Goal: Communication & Community: Answer question/provide support

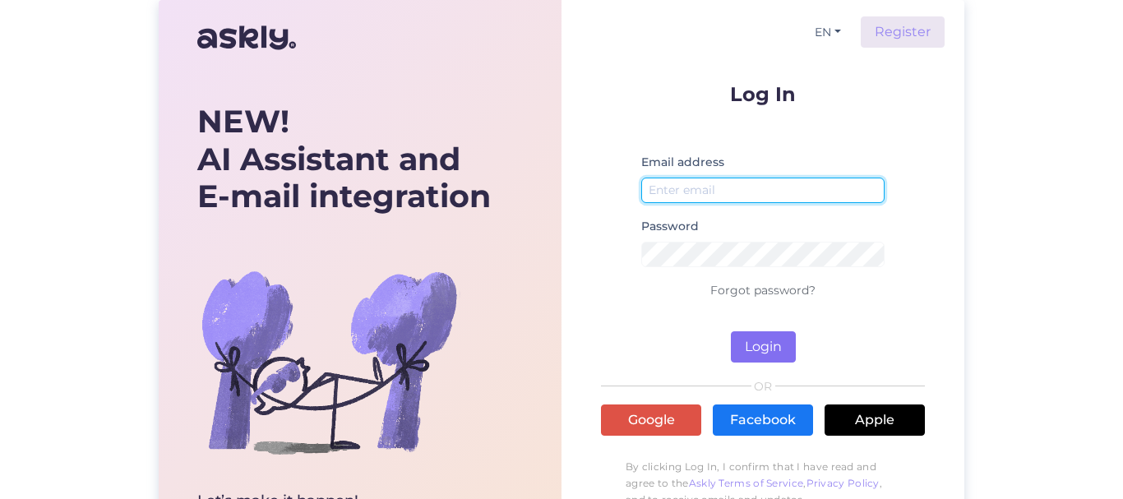
type input "[EMAIL_ADDRESS][DOMAIN_NAME]"
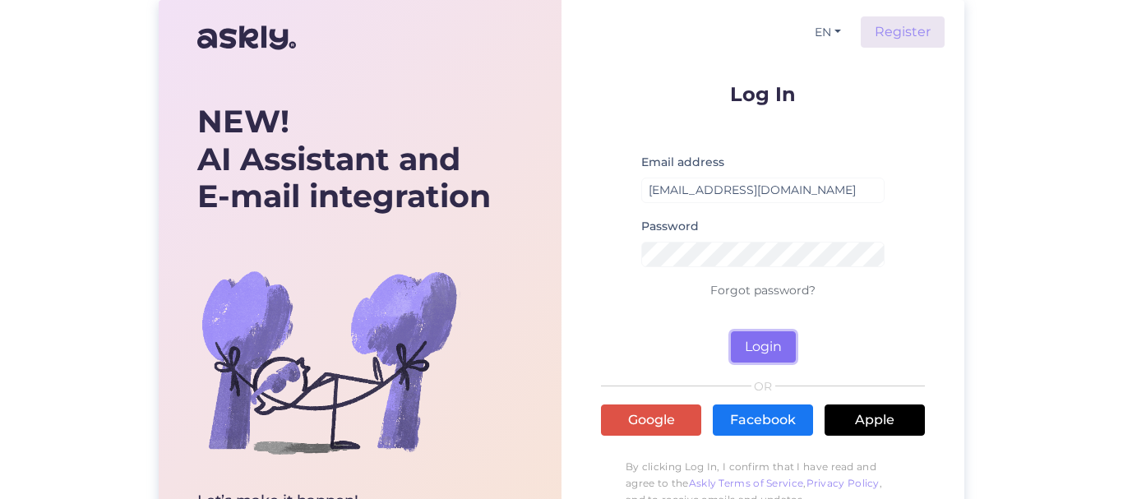
click at [762, 353] on button "Login" at bounding box center [763, 346] width 65 height 31
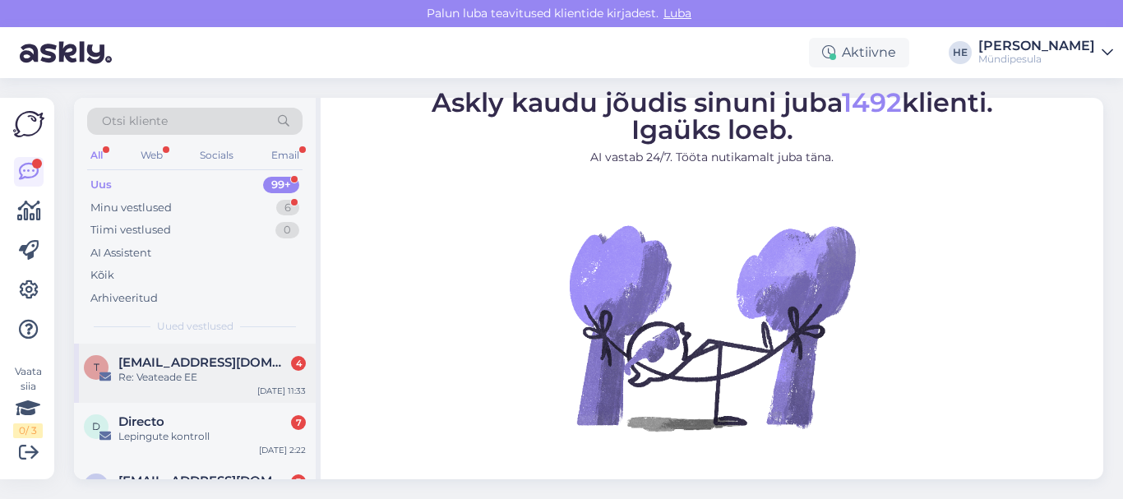
click at [201, 362] on span "[EMAIL_ADDRESS][DOMAIN_NAME]" at bounding box center [203, 362] width 171 height 15
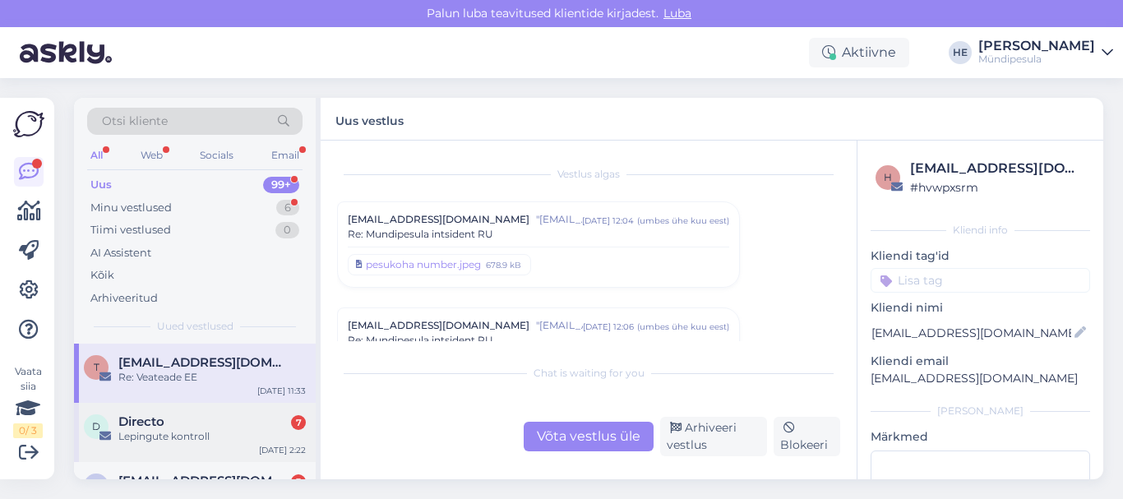
click at [156, 422] on span "Directo" at bounding box center [141, 421] width 46 height 15
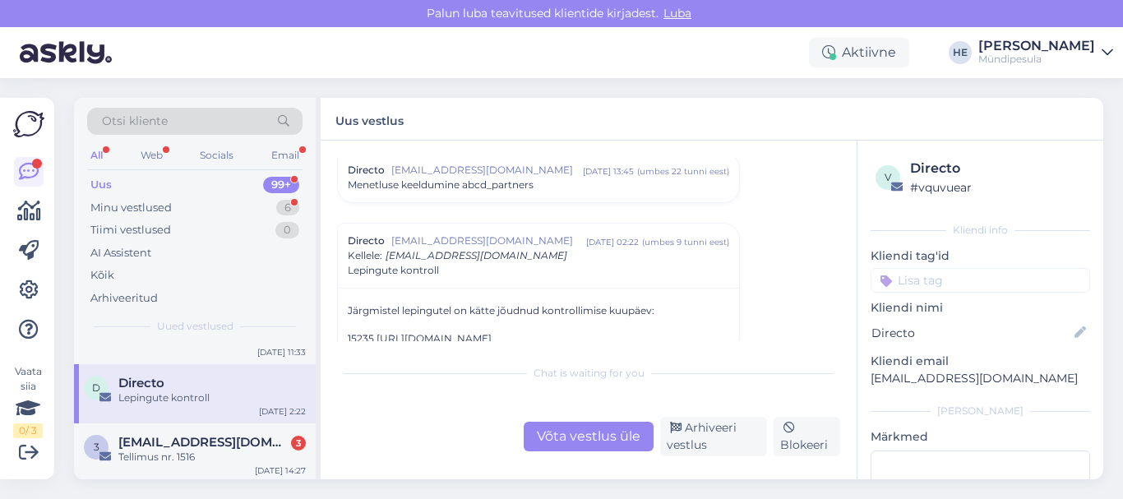
scroll to position [66, 0]
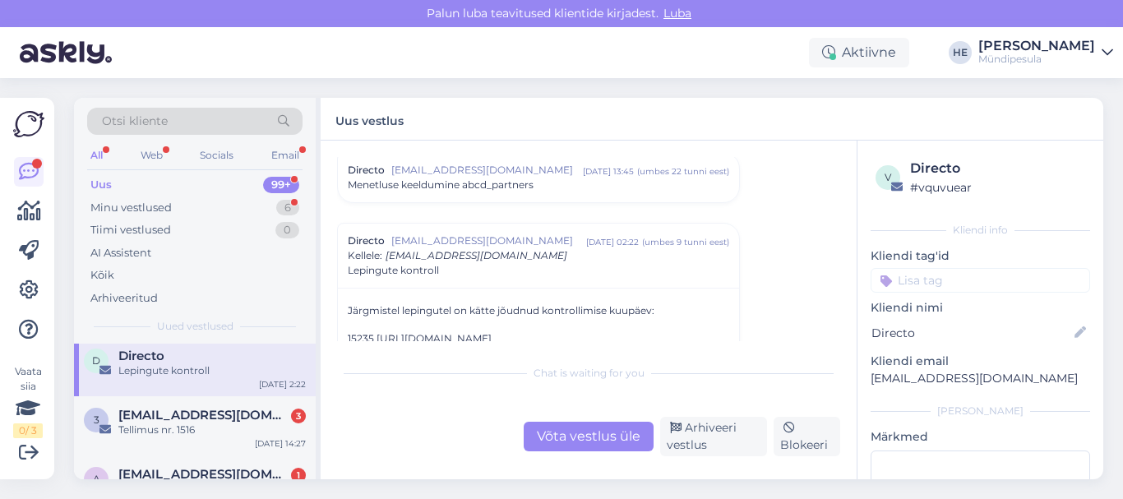
click at [156, 422] on span "[EMAIL_ADDRESS][DOMAIN_NAME]" at bounding box center [203, 415] width 171 height 15
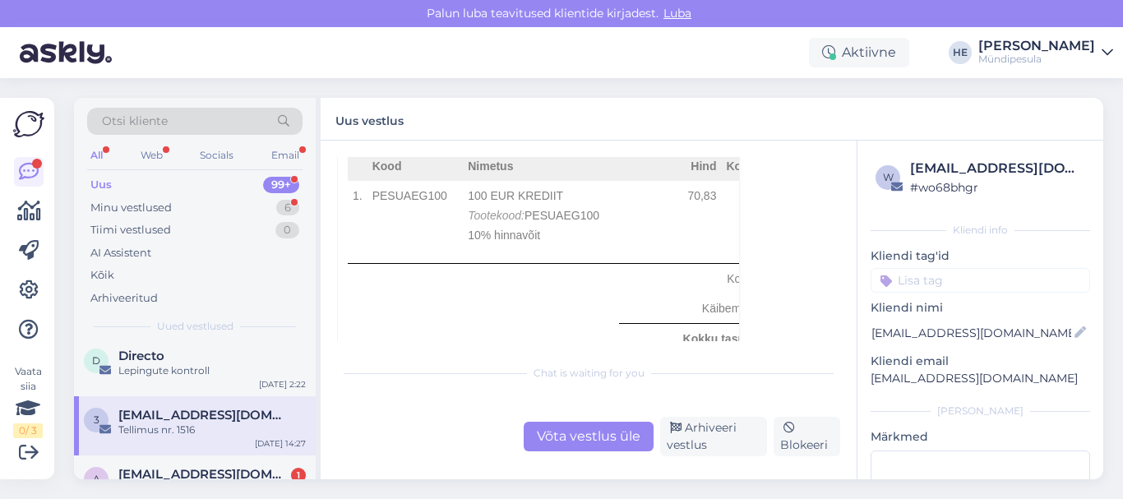
scroll to position [10050, 0]
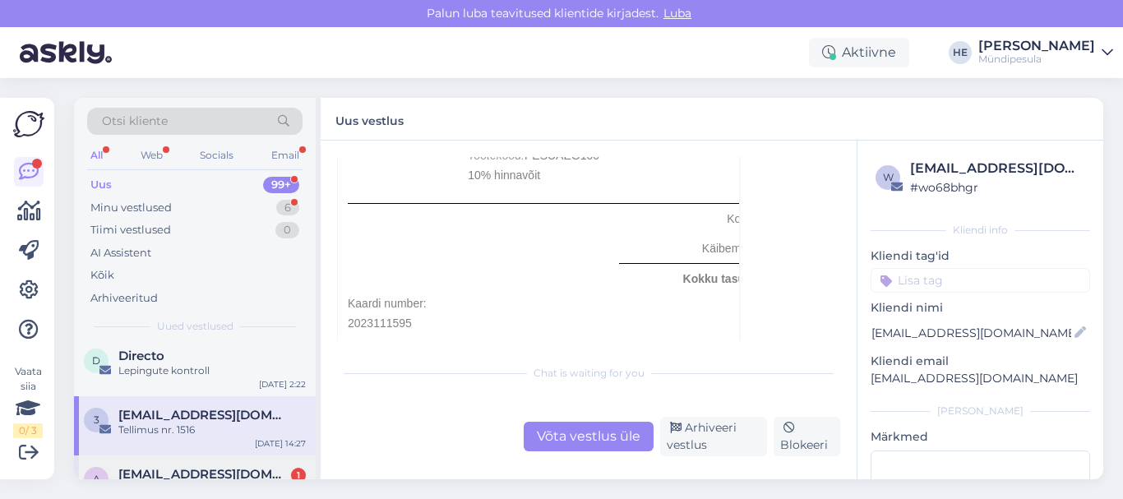
click at [193, 475] on span "[EMAIL_ADDRESS][DOMAIN_NAME]" at bounding box center [203, 474] width 171 height 15
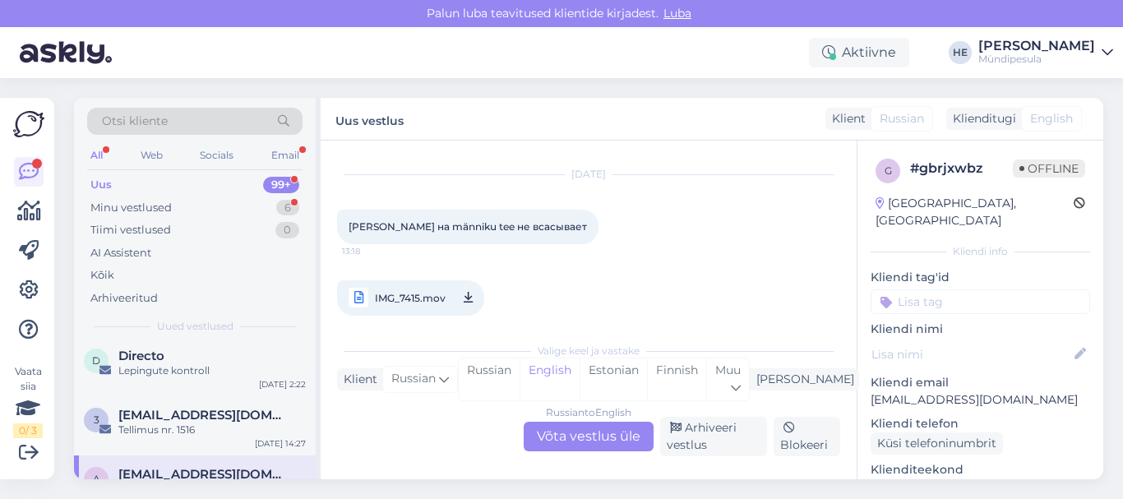
click at [591, 432] on div "Russian to English Võta vestlus üle" at bounding box center [588, 437] width 130 height 30
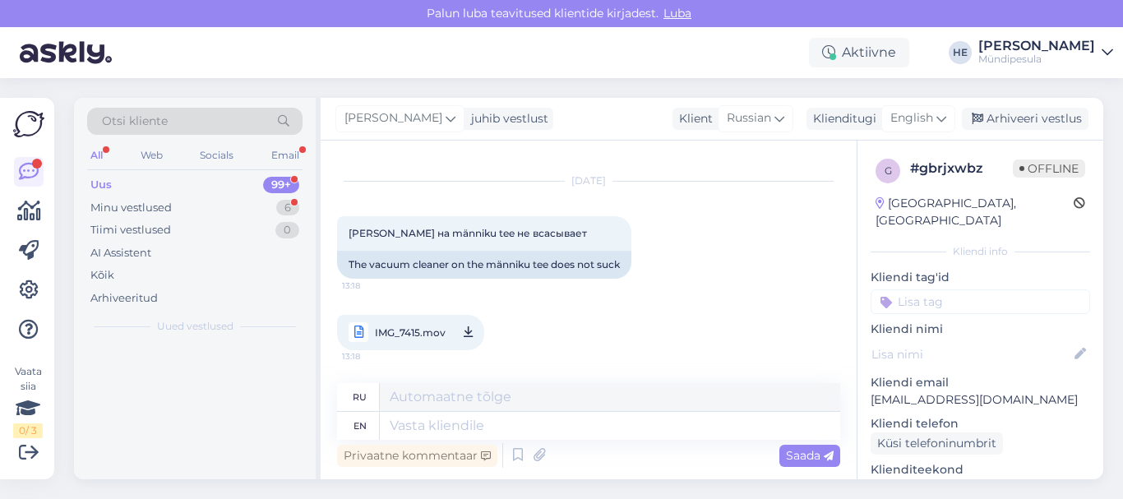
scroll to position [0, 0]
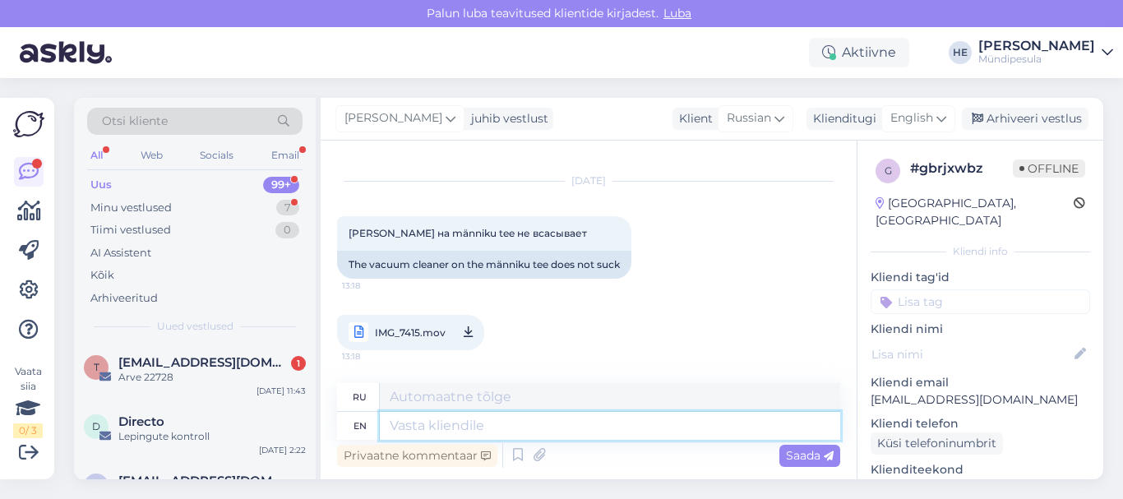
click at [426, 428] on textarea at bounding box center [610, 426] width 460 height 28
paste textarea "Здравствуйте! Просим Вас заполнить форму на нашем сайте о возмещении средств. […"
type textarea "Здравствуйте! Просим Вас заполнить форму на нашем сайте о возмещении средств. […"
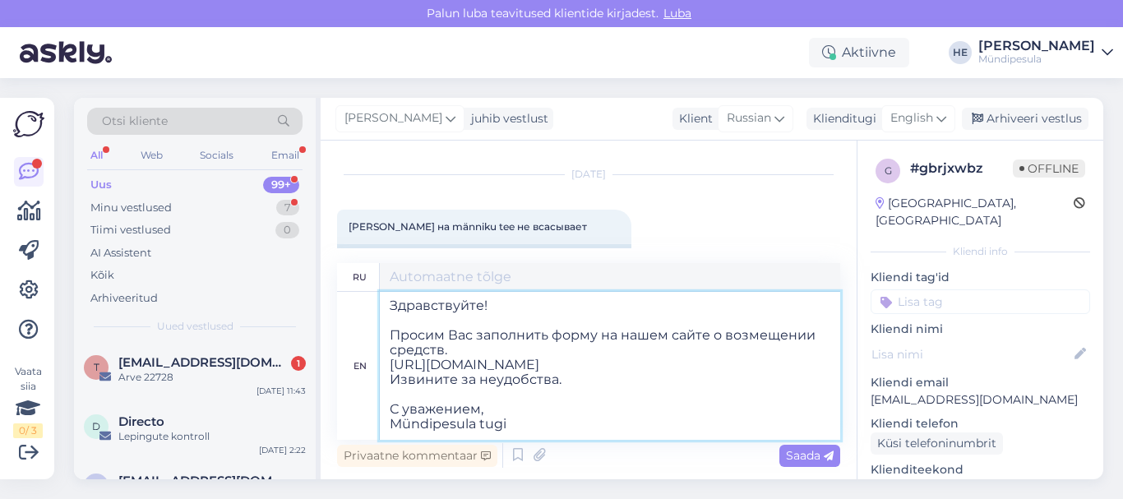
type textarea "Здравствуйте! Просим Вас заполнить форму на нашем сайте о возмещении средств. […"
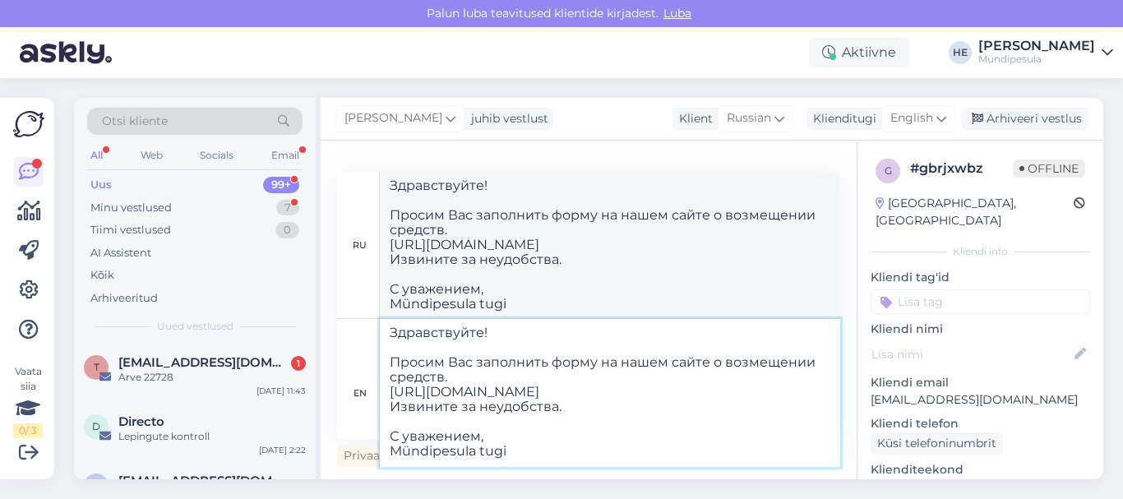
type textarea "Здравствуйте! Просим Вас заполнить форму на нашем сайте о возмещении средств. […"
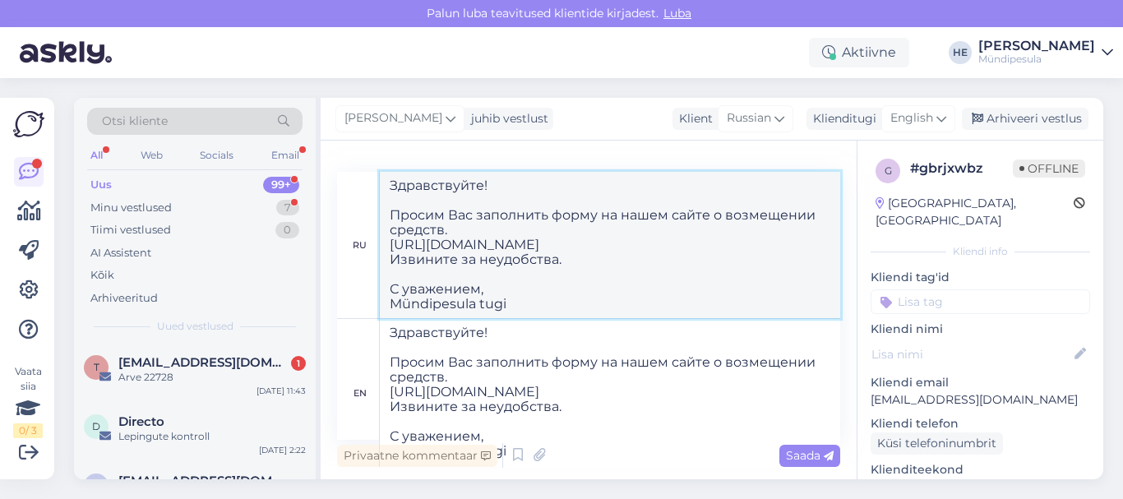
click at [731, 249] on textarea "Здравствуйте! Просим Вас заполнить форму на нашем сайте о возмещении средств. […" at bounding box center [610, 245] width 460 height 146
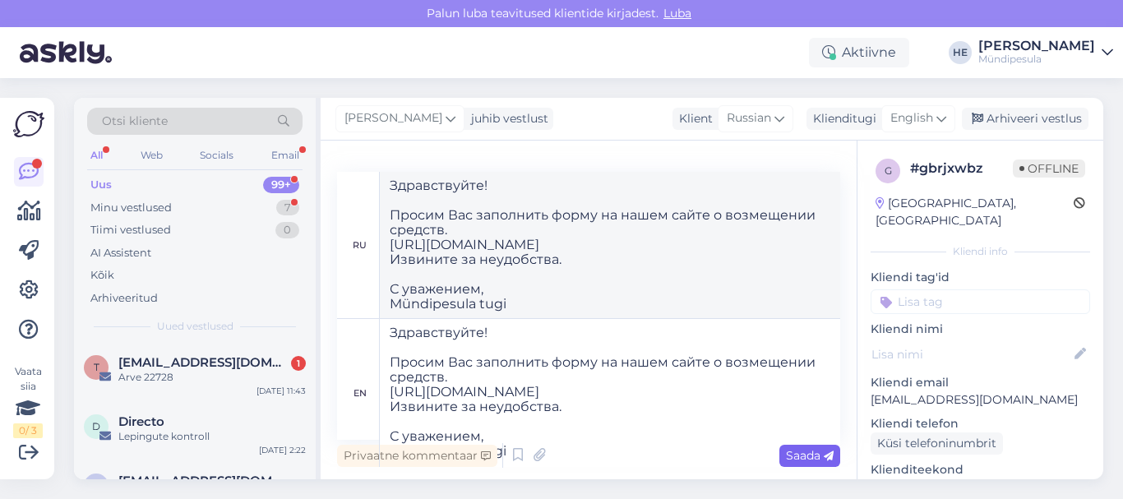
click at [803, 450] on span "Saada" at bounding box center [810, 455] width 48 height 15
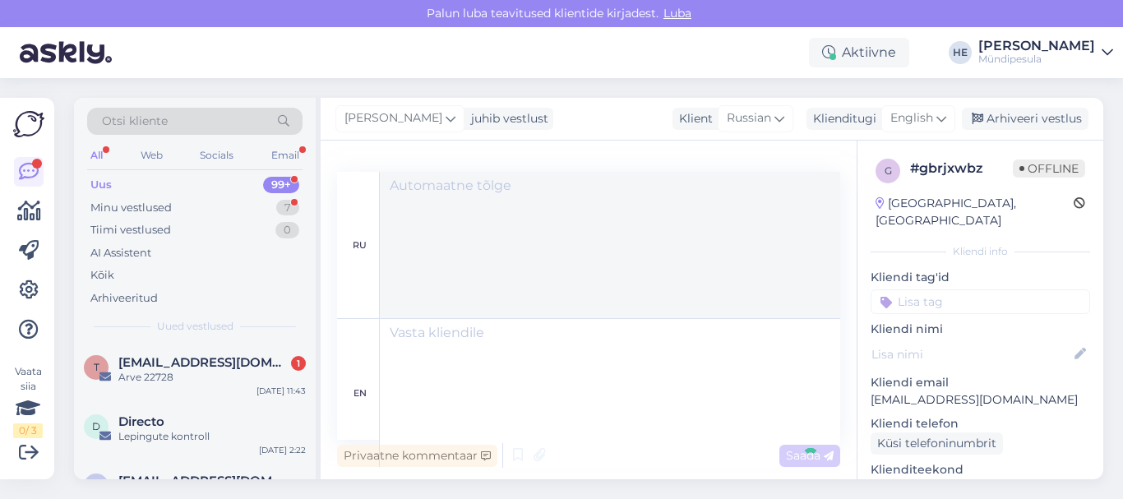
scroll to position [0, 0]
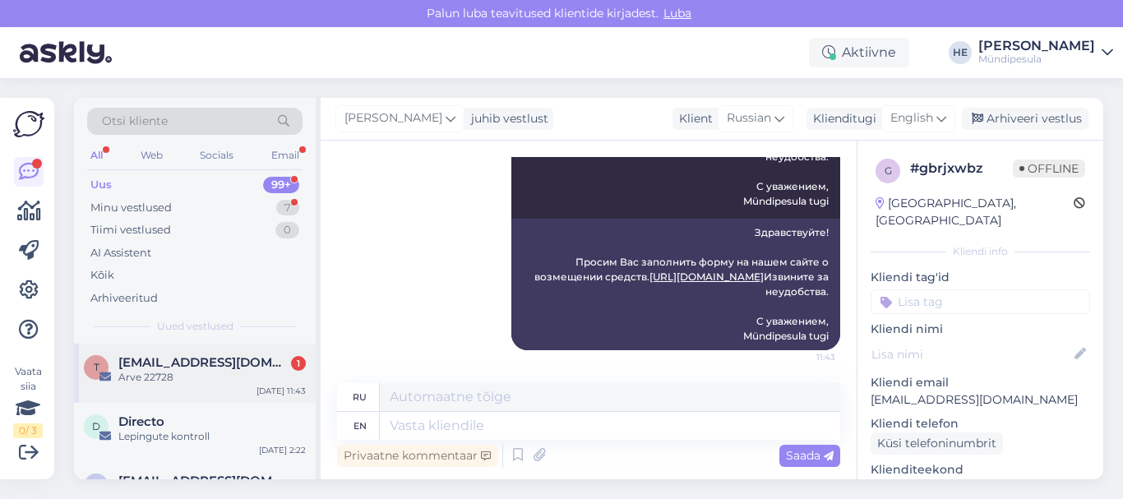
click at [164, 367] on span "[EMAIL_ADDRESS][DOMAIN_NAME]" at bounding box center [203, 362] width 171 height 15
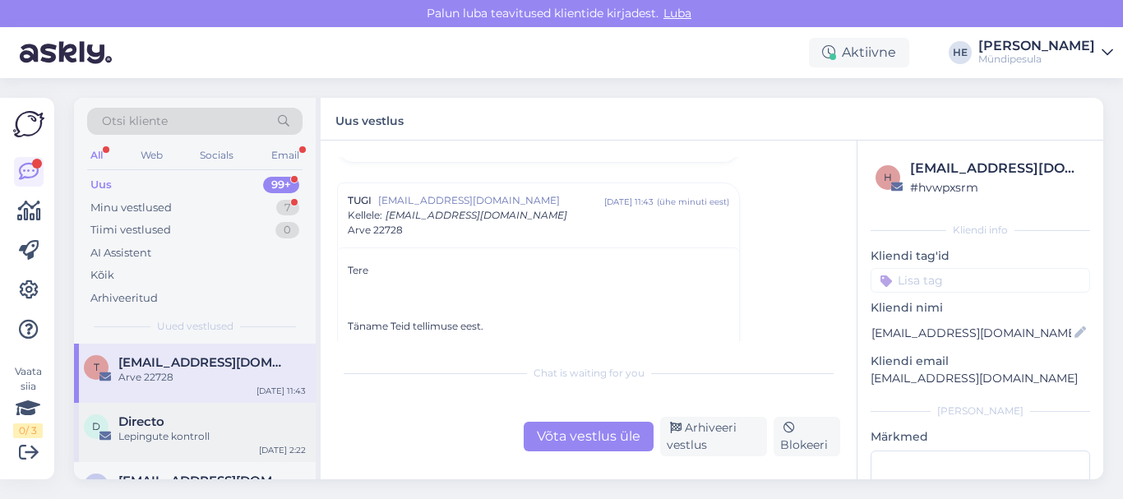
click at [156, 425] on span "Directo" at bounding box center [141, 421] width 46 height 15
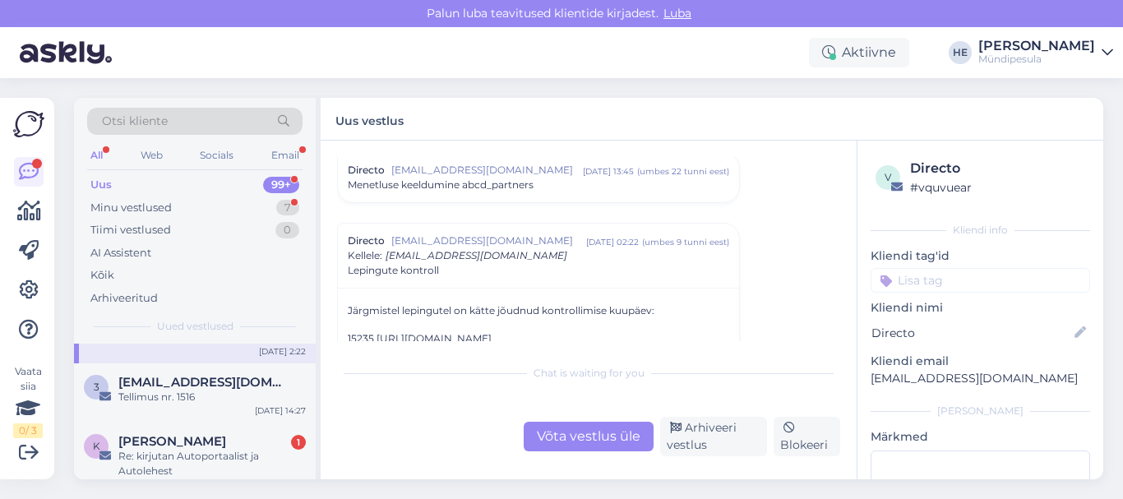
scroll to position [131, 0]
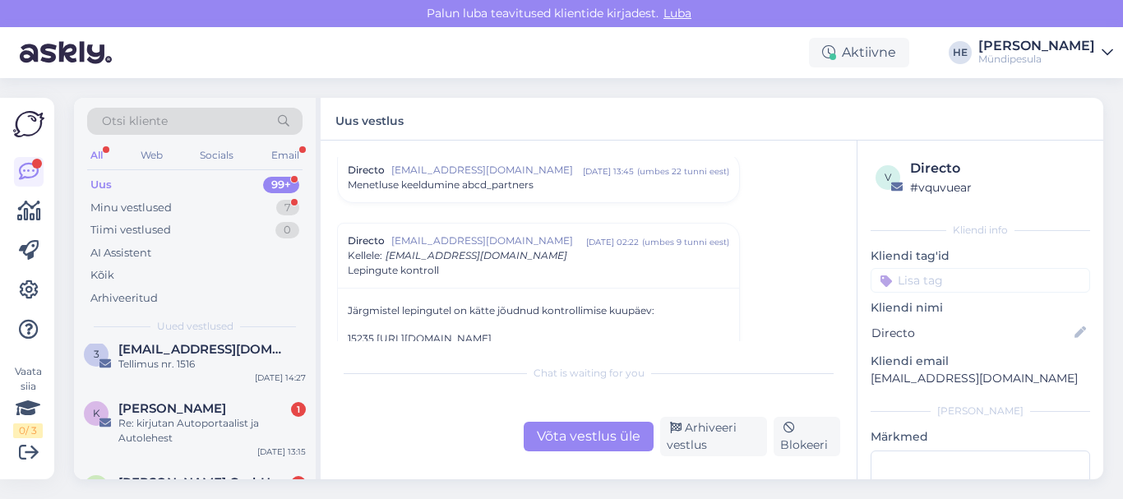
click at [156, 425] on div "Re: kirjutan Autoportaalist ja Autolehest" at bounding box center [211, 431] width 187 height 30
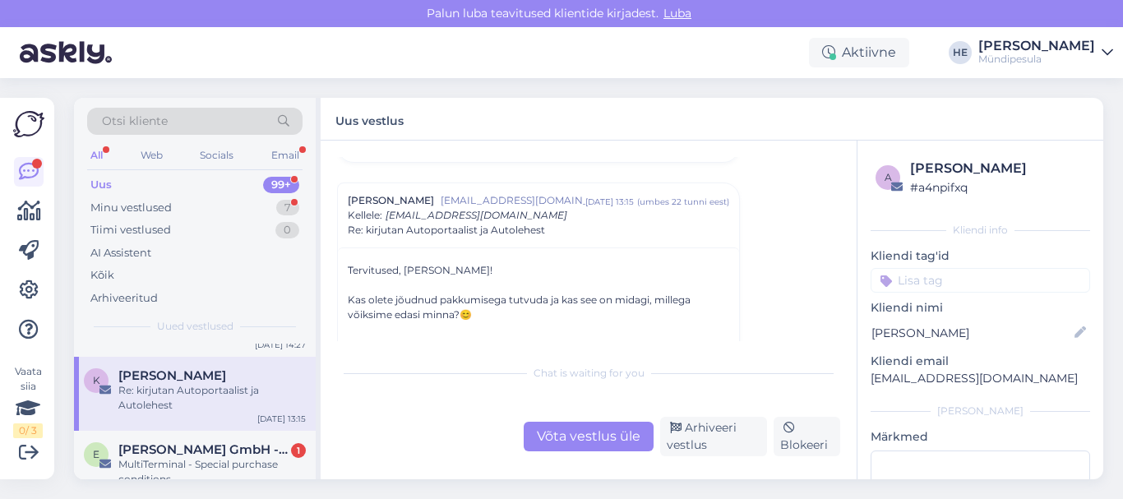
scroll to position [197, 0]
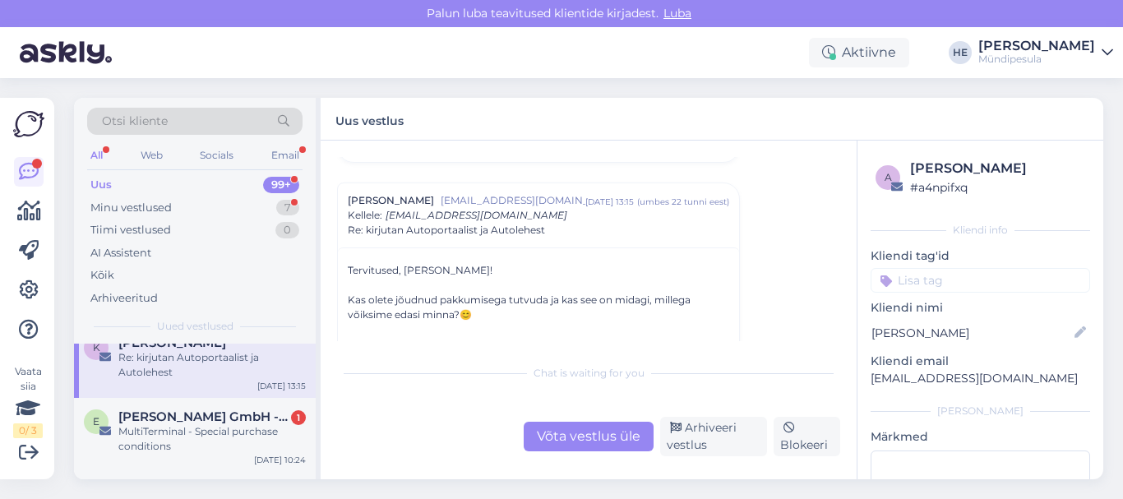
click at [156, 425] on div "MultiTerminal - Special purchase conditions" at bounding box center [211, 439] width 187 height 30
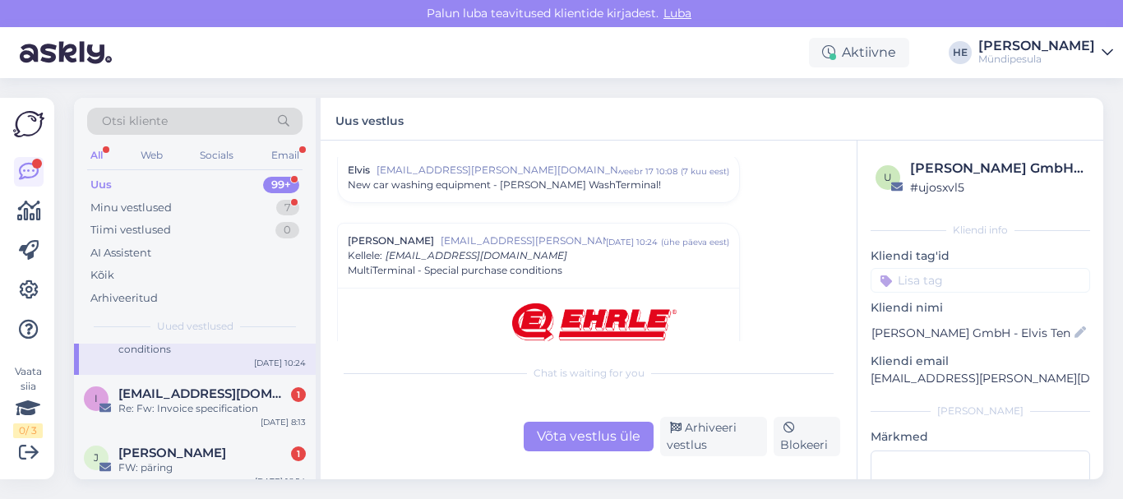
scroll to position [296, 0]
click at [156, 425] on div "i [EMAIL_ADDRESS][DOMAIN_NAME] 1 Re: Fw: Invoice specification [DATE] 8:13" at bounding box center [195, 402] width 242 height 59
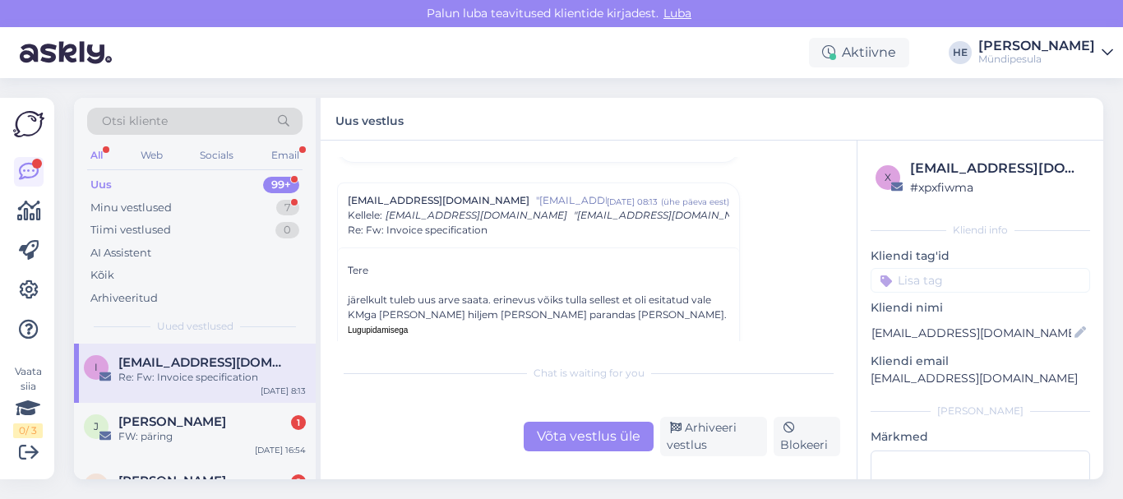
scroll to position [329, 0]
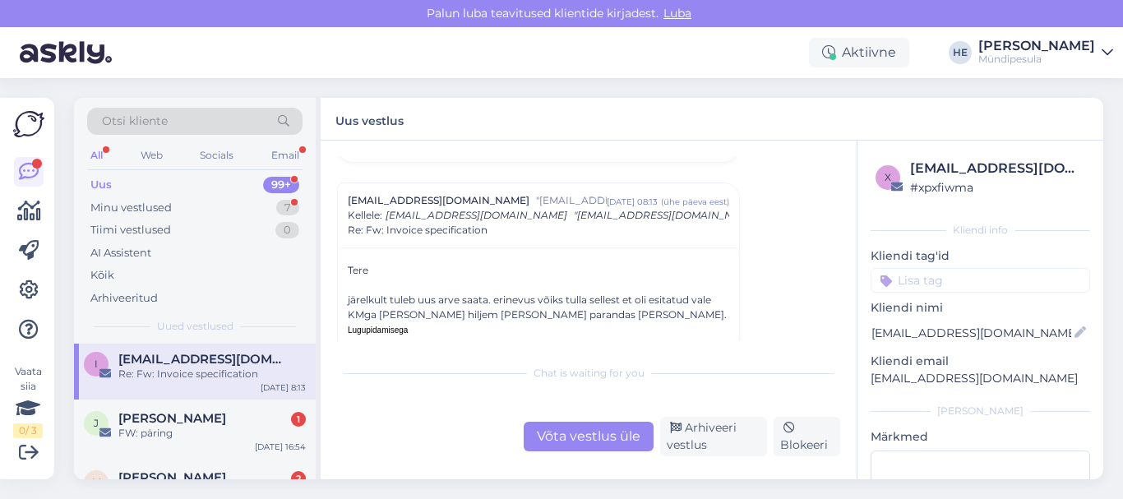
click at [156, 425] on span "[PERSON_NAME]" at bounding box center [172, 418] width 108 height 15
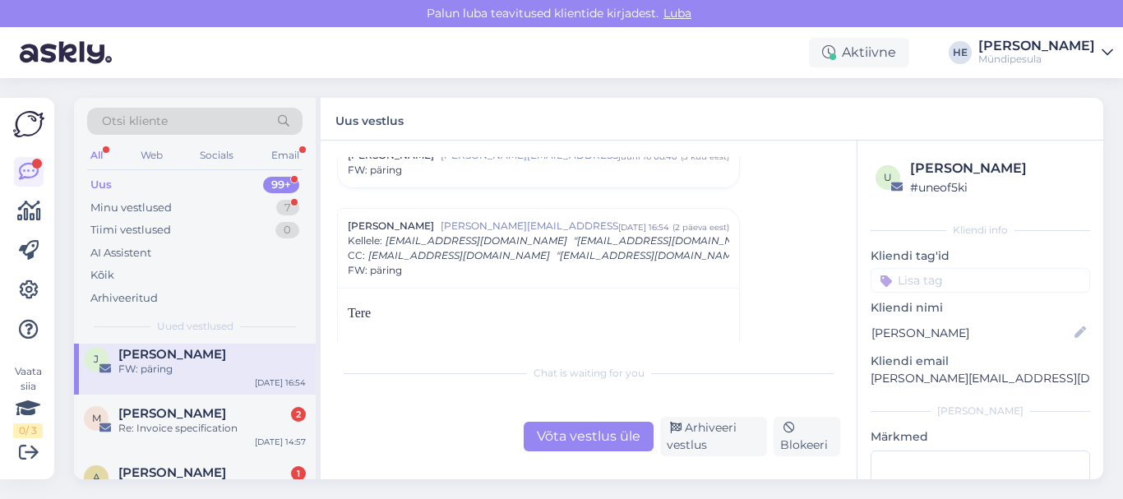
scroll to position [394, 0]
click at [156, 425] on div "Re: Invoice specification" at bounding box center [211, 426] width 187 height 15
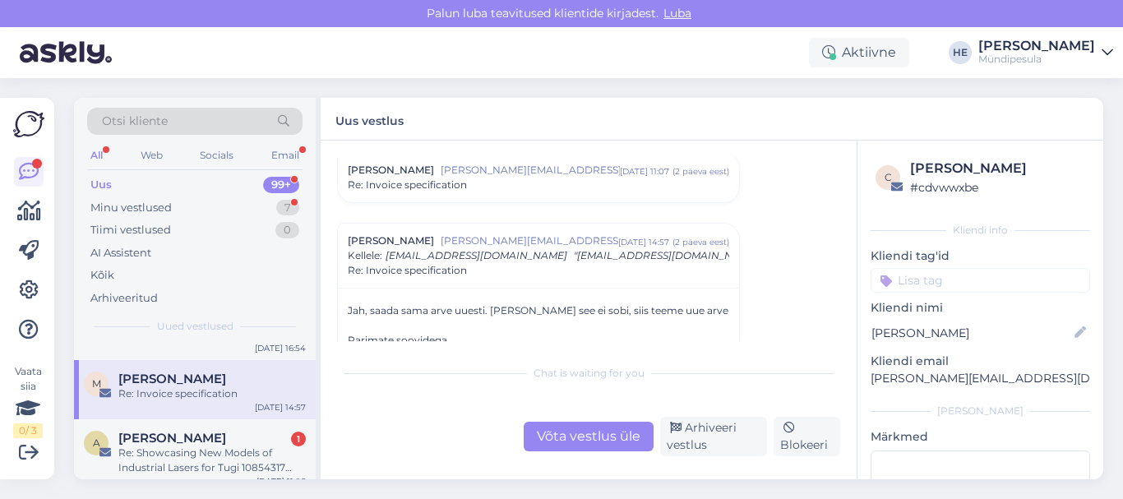
scroll to position [460, 0]
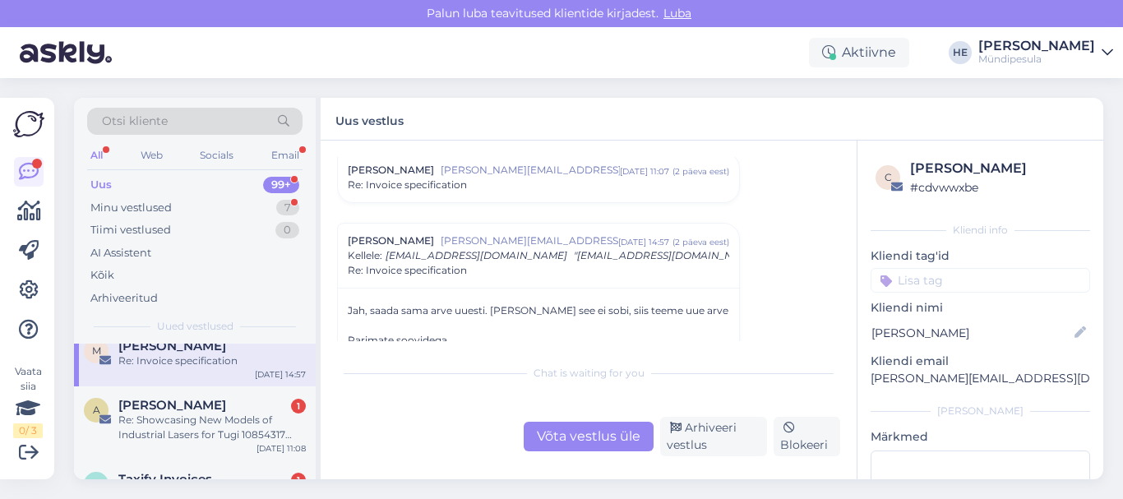
click at [156, 425] on div "Re: Showcasing New Models of Industrial Lasers for Tugi 10854317 16:08:00" at bounding box center [211, 428] width 187 height 30
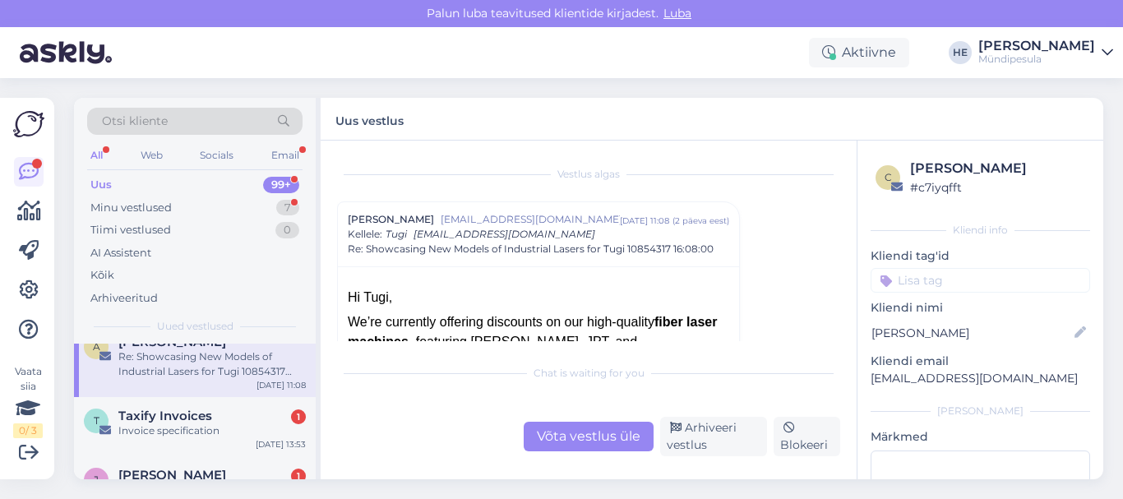
scroll to position [526, 0]
click at [156, 425] on div "Invoice specification" at bounding box center [211, 428] width 187 height 15
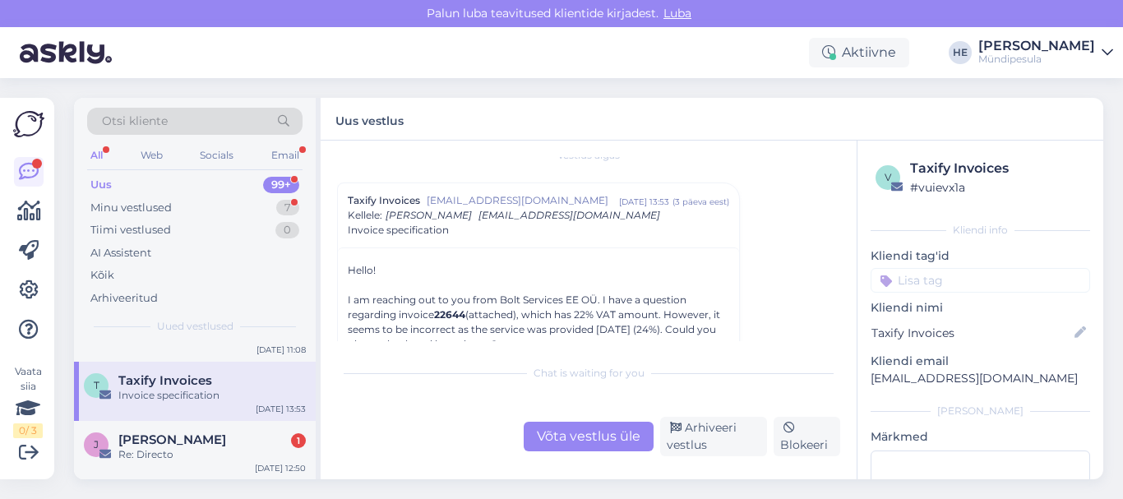
scroll to position [592, 0]
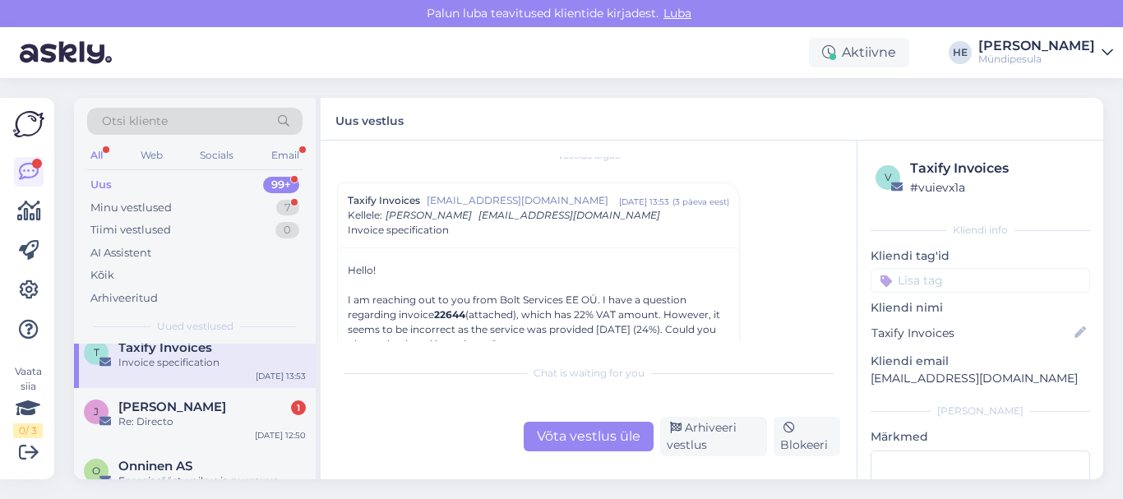
click at [156, 425] on div "Re: Directo" at bounding box center [211, 421] width 187 height 15
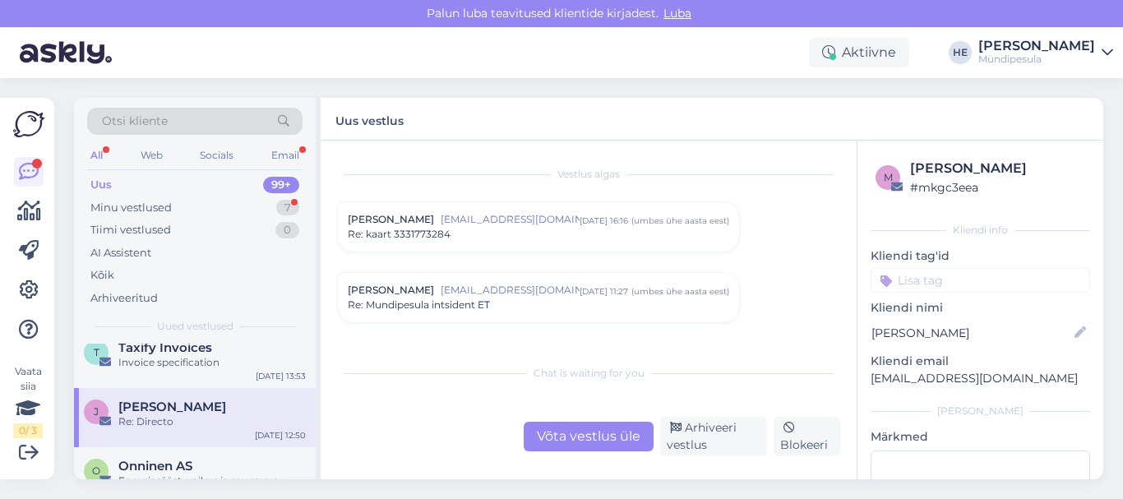
scroll to position [7718, 0]
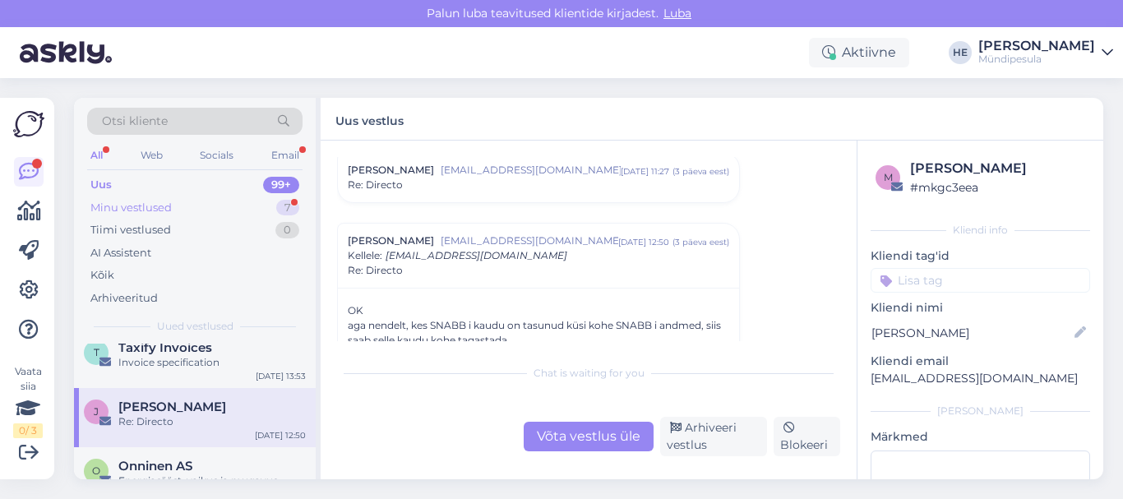
click at [144, 214] on div "Minu vestlused" at bounding box center [130, 208] width 81 height 16
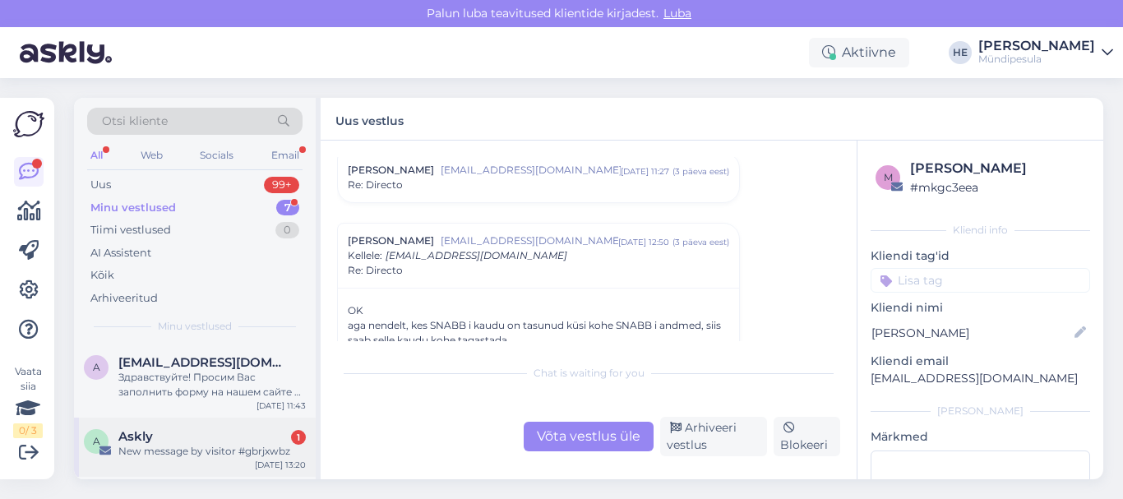
click at [153, 433] on div "Askly 1" at bounding box center [211, 436] width 187 height 15
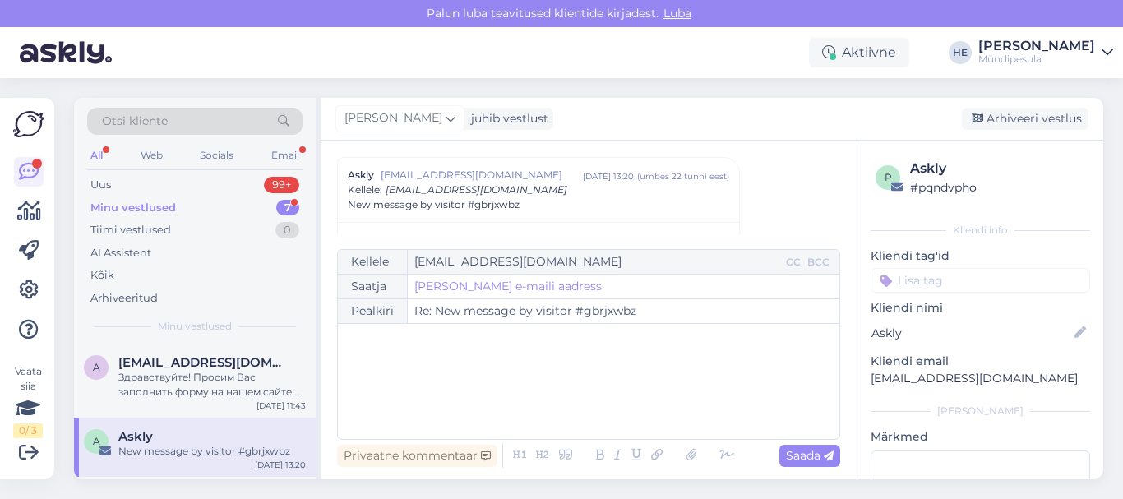
click at [127, 209] on div "Minu vestlused" at bounding box center [132, 208] width 85 height 16
click at [148, 360] on span "[EMAIL_ADDRESS][DOMAIN_NAME]" at bounding box center [203, 362] width 171 height 15
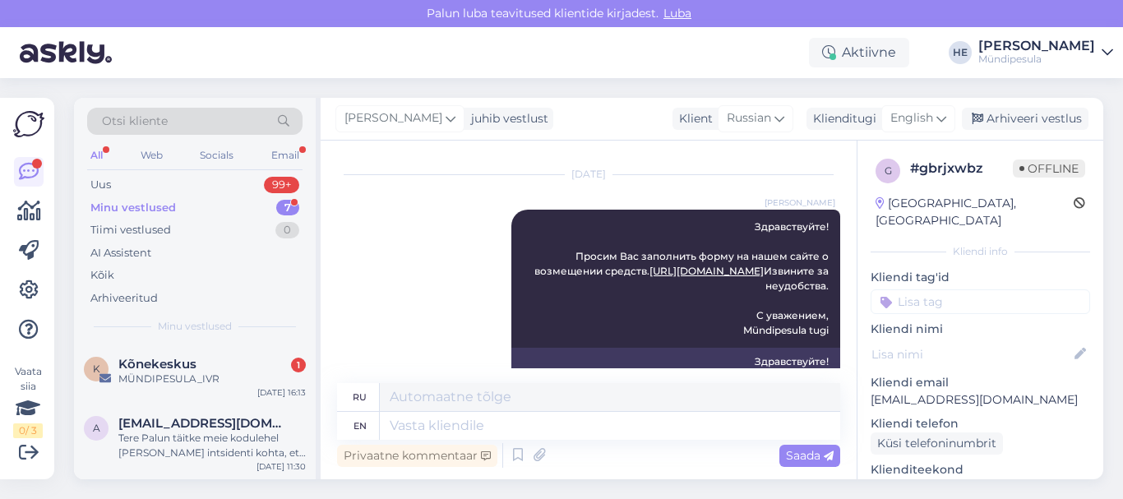
click at [148, 360] on span "Kõnekeskus" at bounding box center [157, 364] width 78 height 15
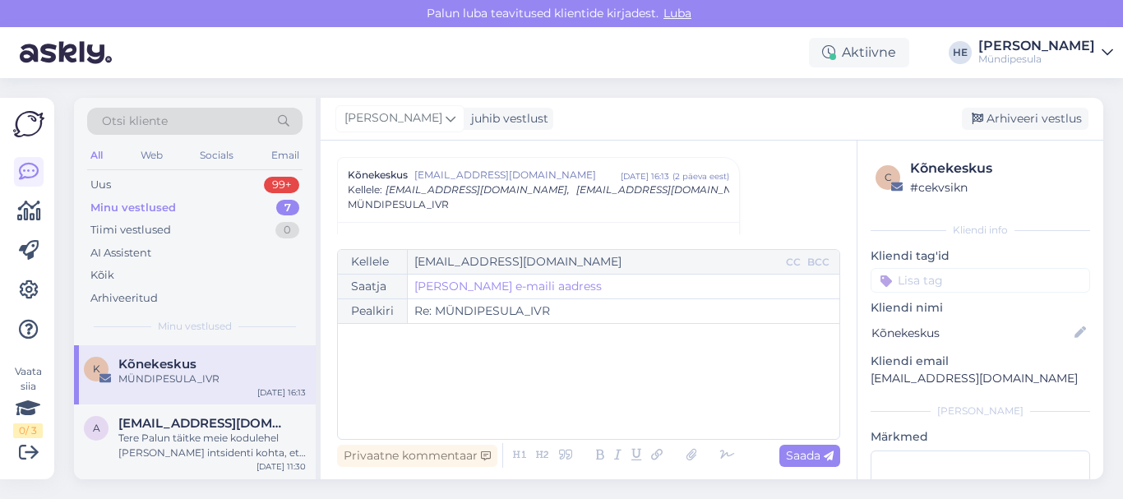
click at [1104, 48] on icon at bounding box center [1107, 52] width 12 height 13
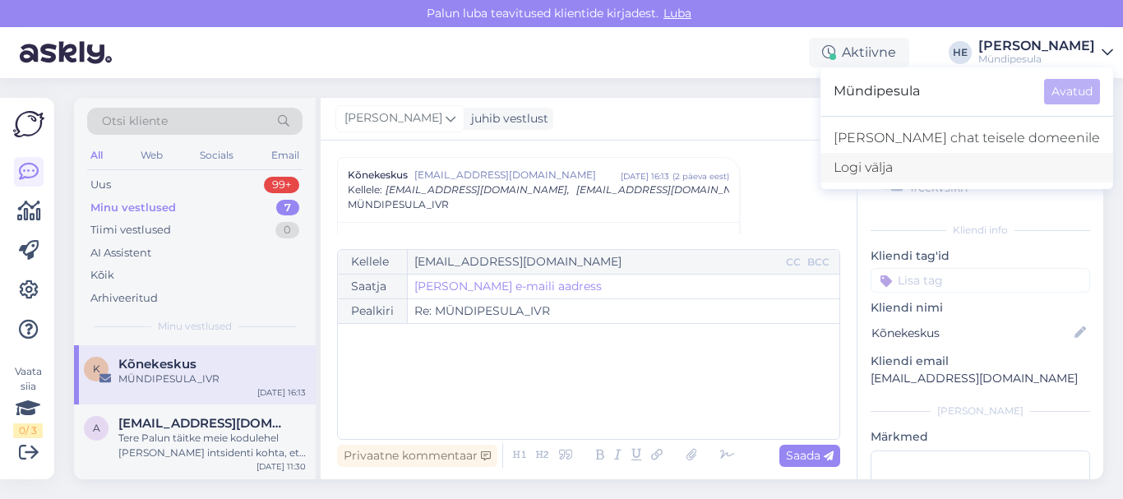
click at [963, 159] on div "Logi välja" at bounding box center [966, 168] width 293 height 30
